Goal: Navigation & Orientation: Find specific page/section

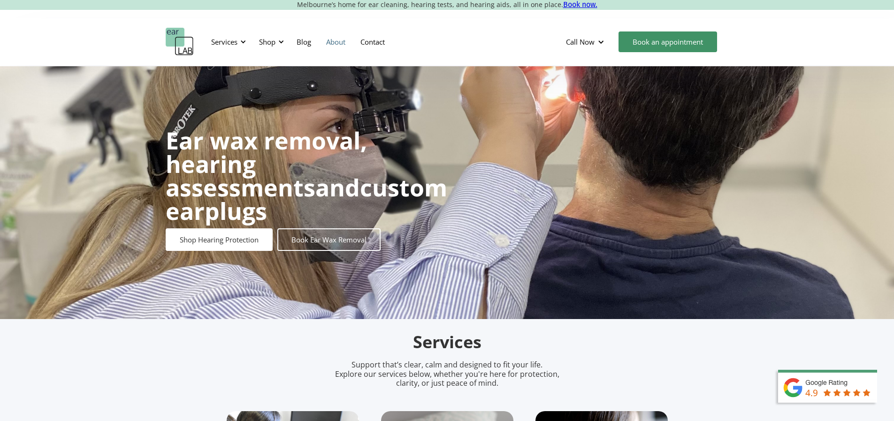
click at [339, 46] on link "About" at bounding box center [336, 41] width 34 height 27
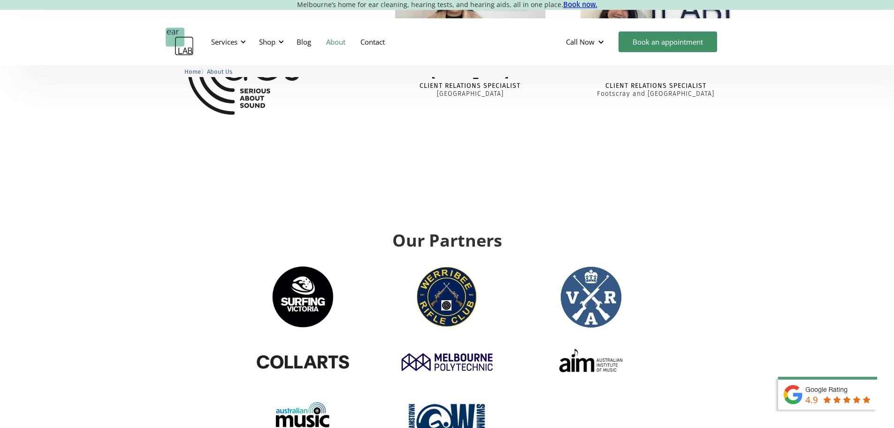
scroll to position [1127, 0]
